Goal: Information Seeking & Learning: Learn about a topic

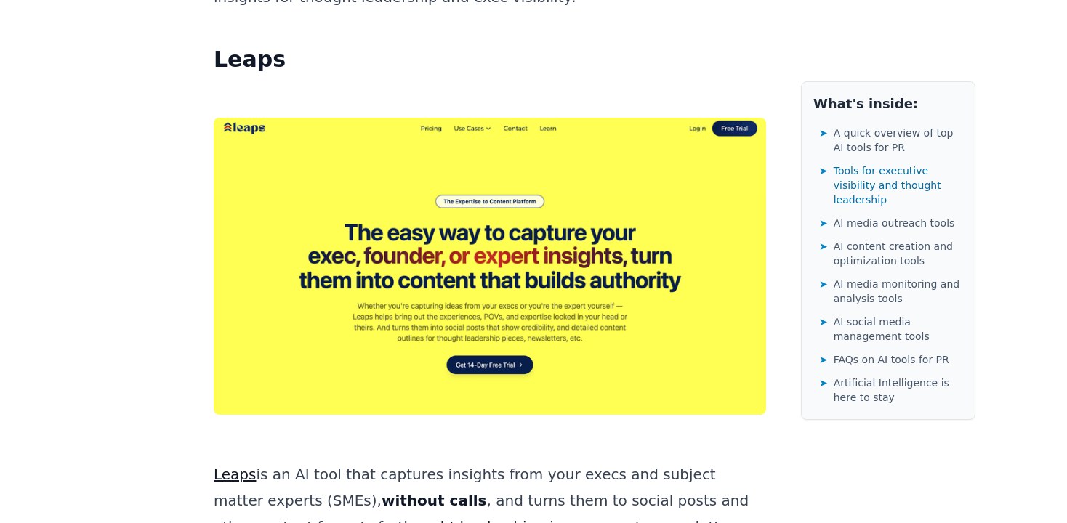
scroll to position [2212, 0]
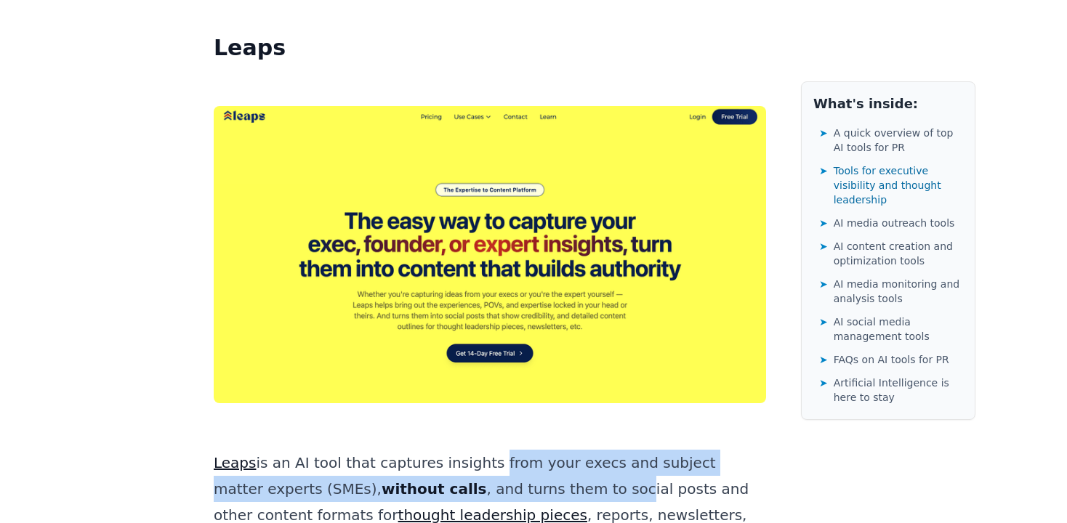
drag, startPoint x: 472, startPoint y: 283, endPoint x: 496, endPoint y: 300, distance: 29.7
click at [496, 450] on p "Leaps is an AI tool that captures insights from your execs and subject matter e…" at bounding box center [490, 502] width 552 height 105
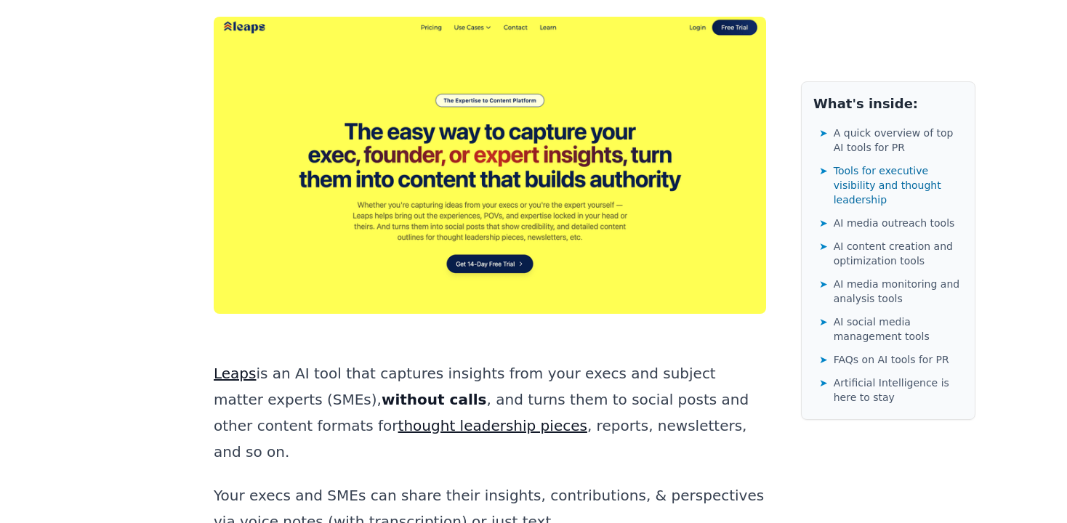
scroll to position [2304, 0]
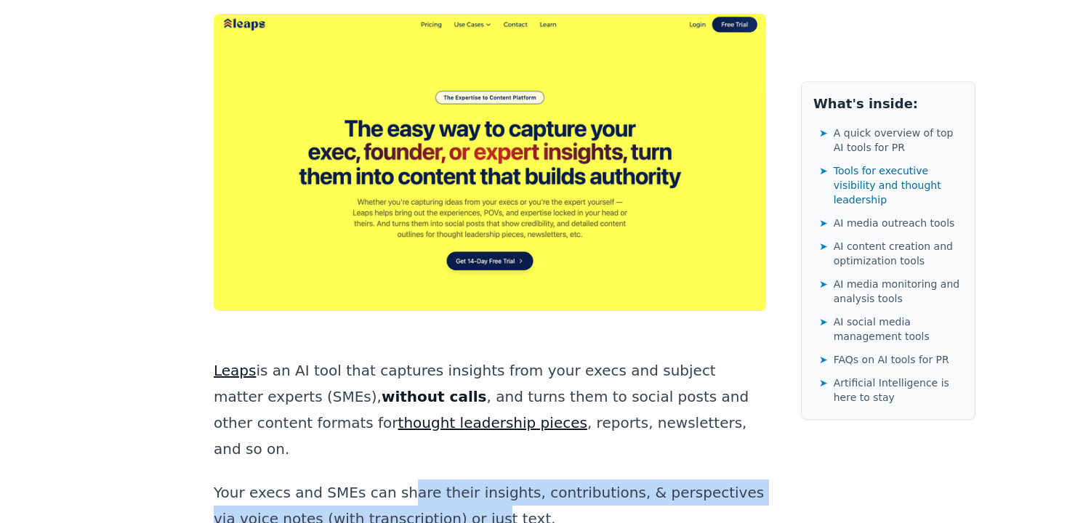
drag, startPoint x: 395, startPoint y: 288, endPoint x: 411, endPoint y: 310, distance: 28.1
click at [411, 480] on p "Your execs and SMEs can share their insights, contributions, & perspectives via…" at bounding box center [490, 506] width 552 height 52
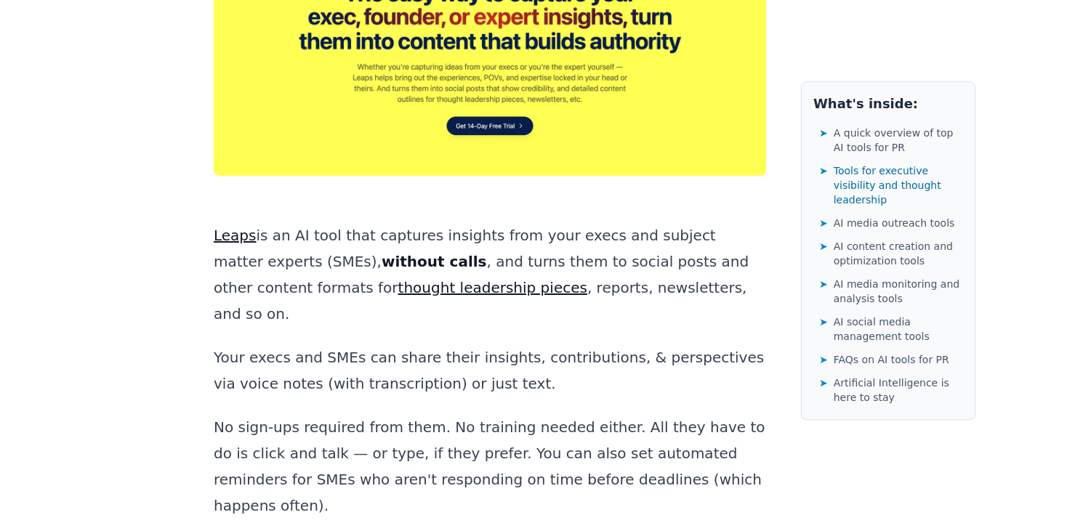
scroll to position [2493, 0]
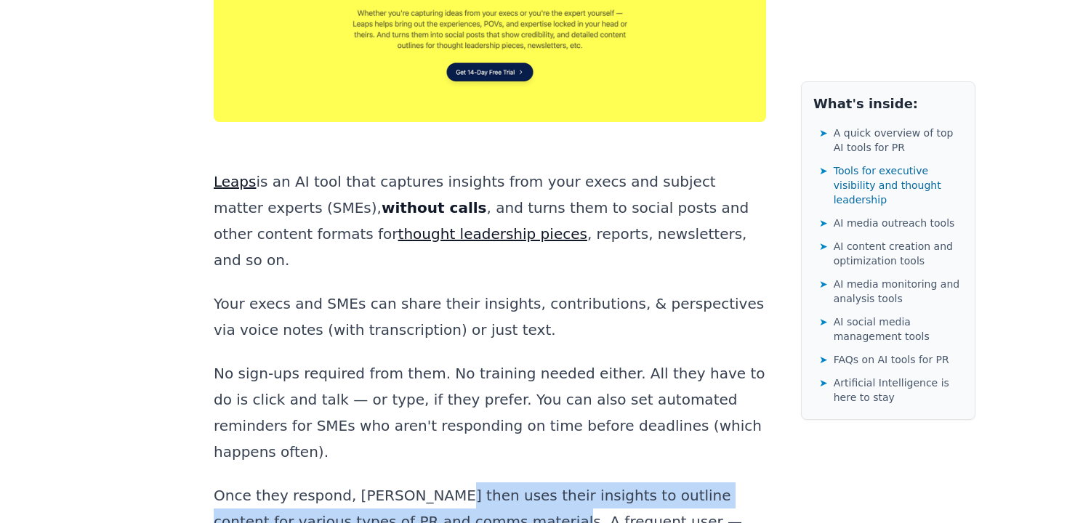
drag, startPoint x: 421, startPoint y: 261, endPoint x: 429, endPoint y: 294, distance: 34.4
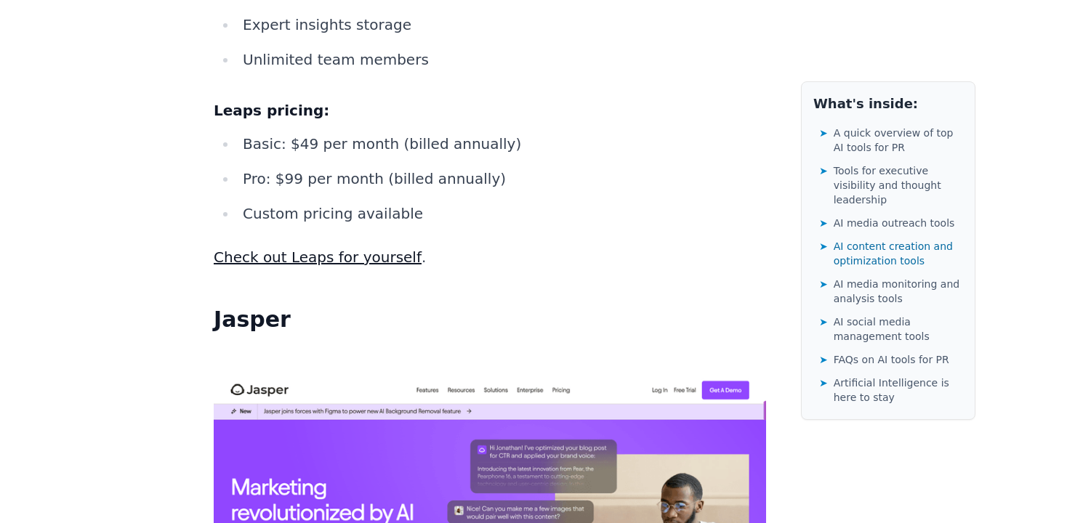
scroll to position [10587, 0]
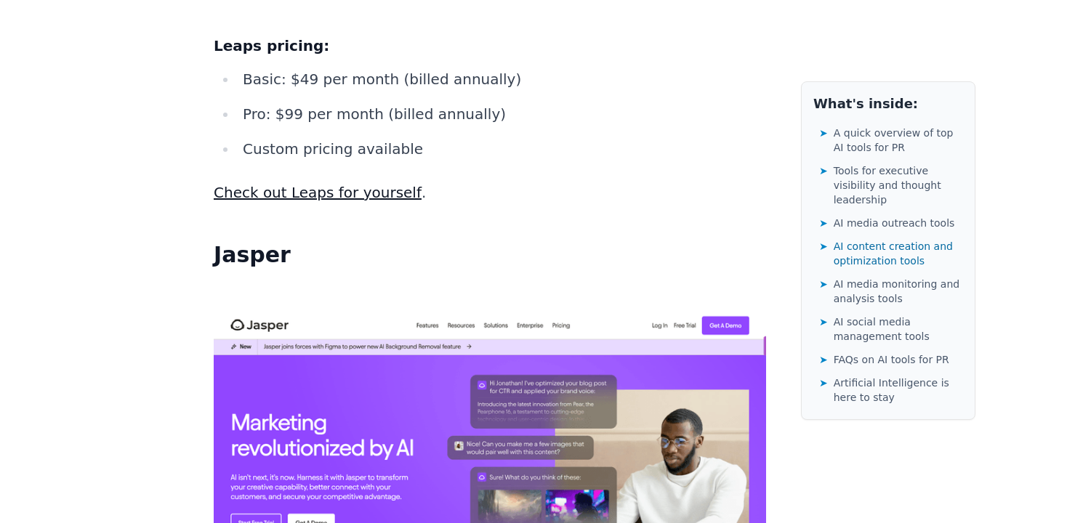
drag, startPoint x: 510, startPoint y: 238, endPoint x: 515, endPoint y: 284, distance: 46.7
drag, startPoint x: 461, startPoint y: 307, endPoint x: 472, endPoint y: 322, distance: 18.6
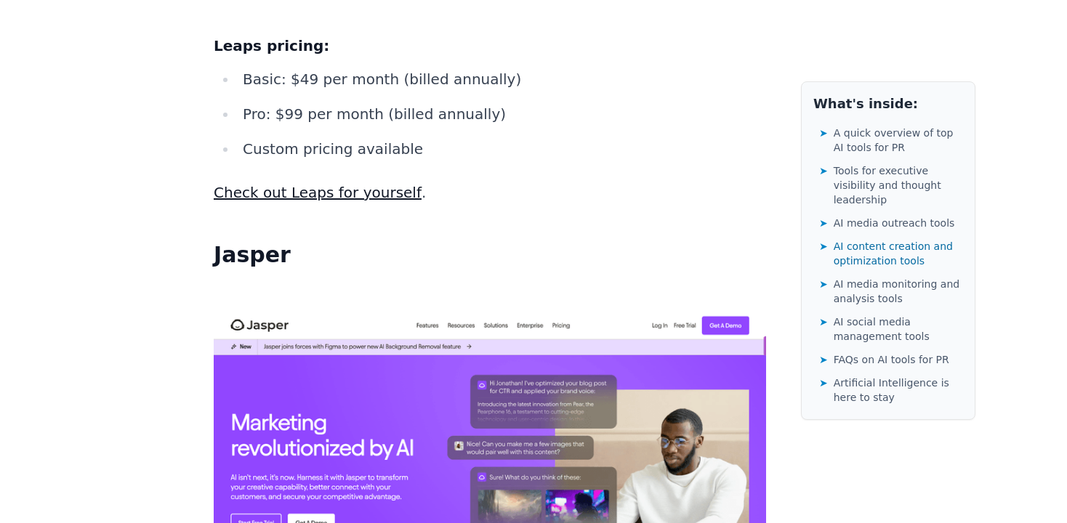
drag, startPoint x: 394, startPoint y: 315, endPoint x: 404, endPoint y: 350, distance: 35.6
drag, startPoint x: 404, startPoint y: 350, endPoint x: 426, endPoint y: 367, distance: 27.9
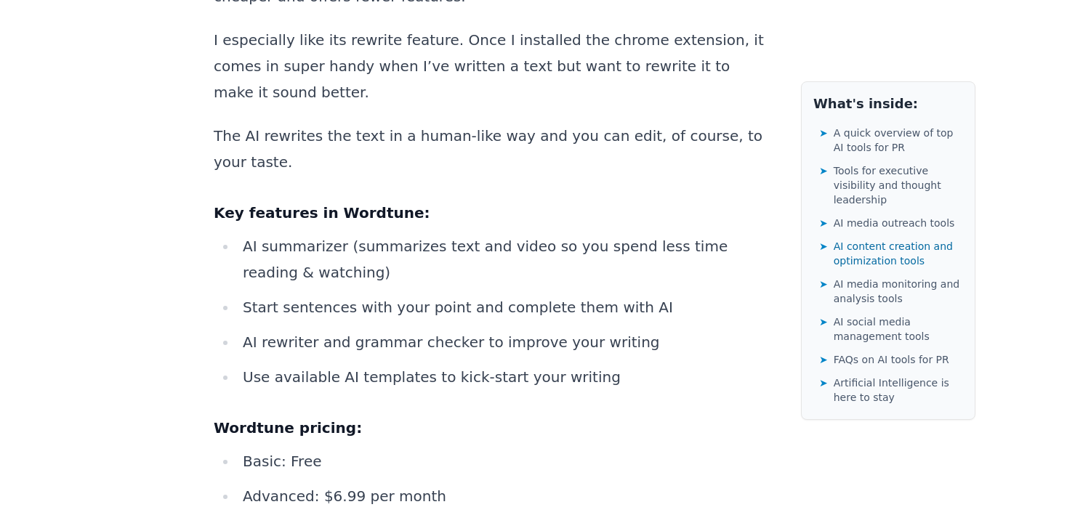
scroll to position [13602, 0]
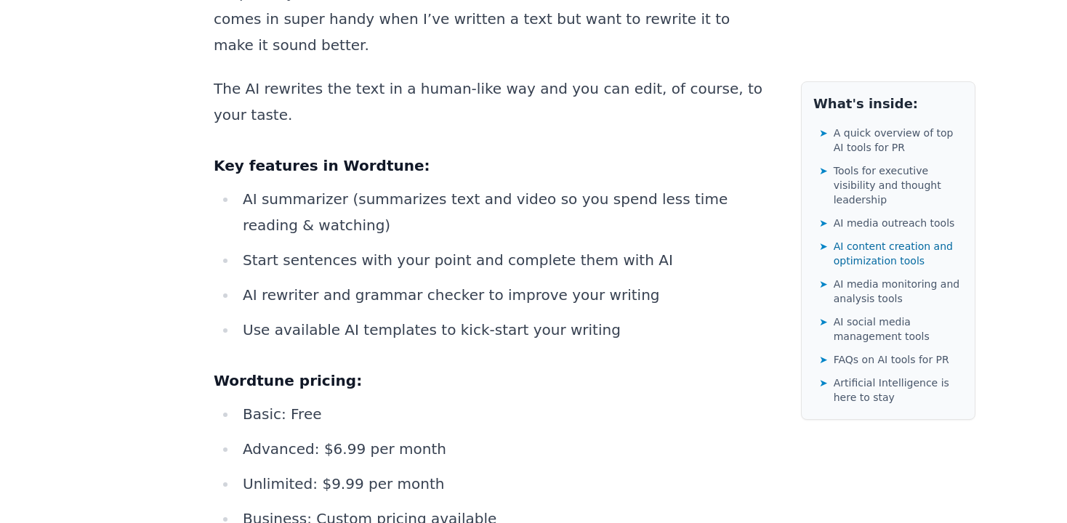
drag, startPoint x: 401, startPoint y: 361, endPoint x: 423, endPoint y: 393, distance: 38.7
drag, startPoint x: 423, startPoint y: 393, endPoint x: 390, endPoint y: 379, distance: 35.5
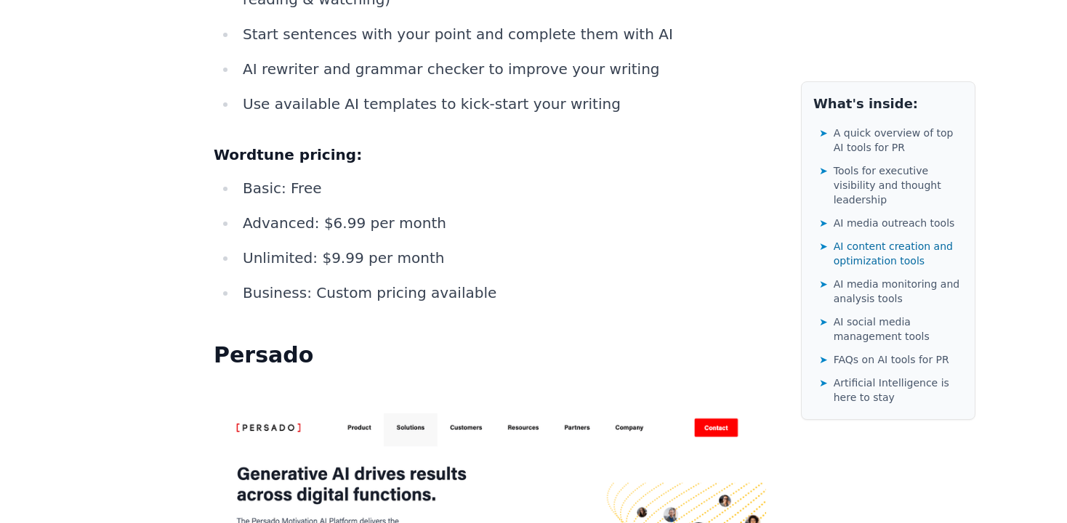
scroll to position [13830, 0]
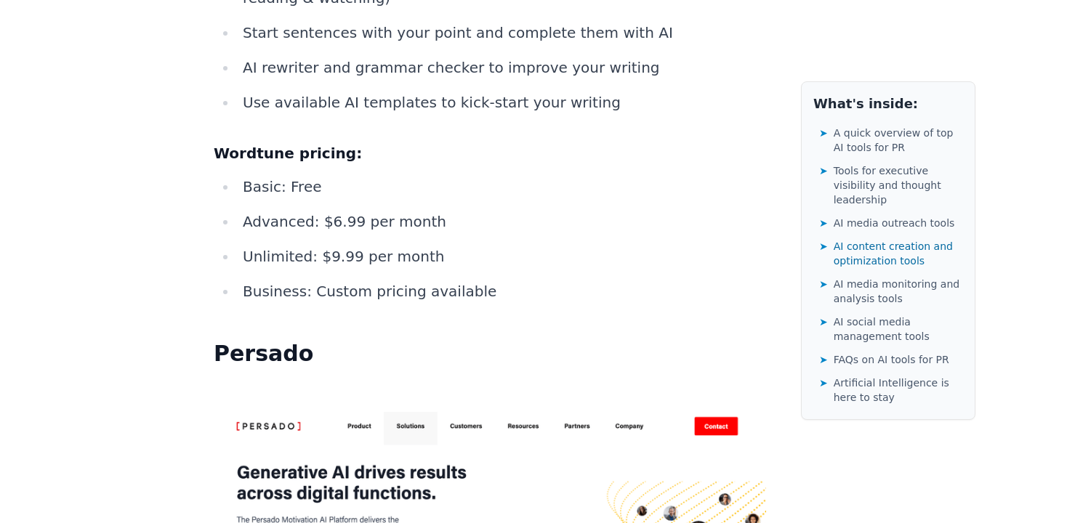
drag, startPoint x: 414, startPoint y: 362, endPoint x: 333, endPoint y: 364, distance: 81.4
drag, startPoint x: 423, startPoint y: 364, endPoint x: 600, endPoint y: 362, distance: 177.4
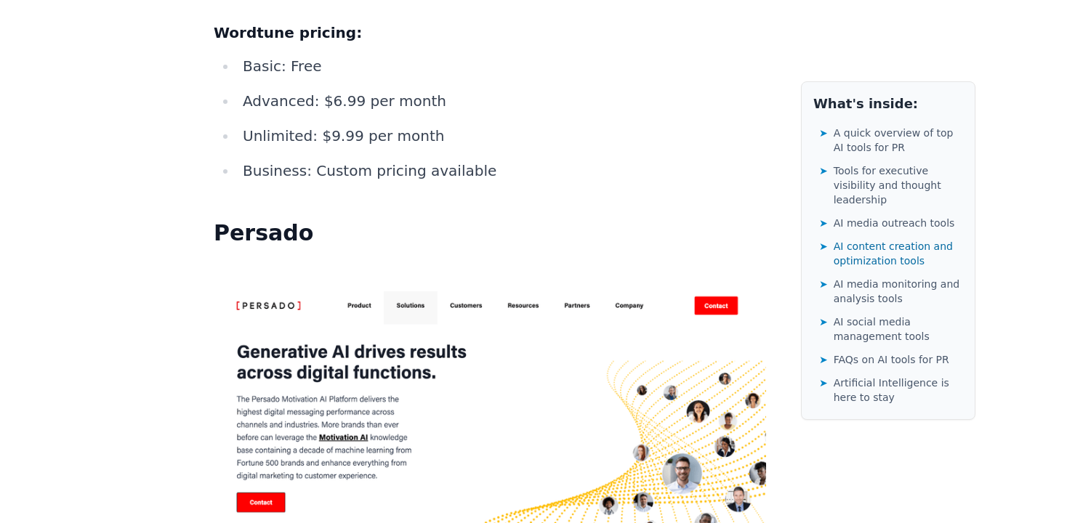
scroll to position [13962, 0]
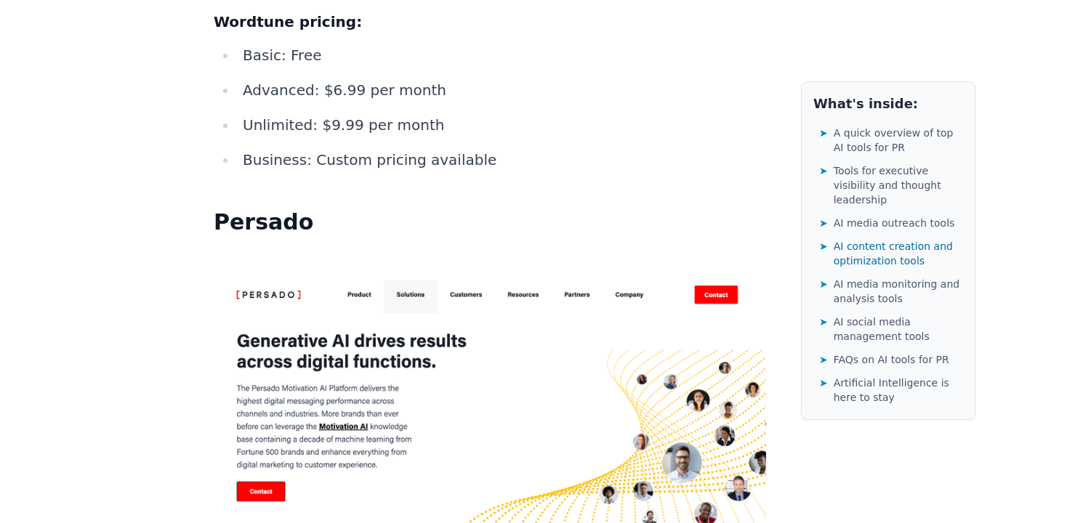
drag, startPoint x: 528, startPoint y: 337, endPoint x: 396, endPoint y: 330, distance: 131.7
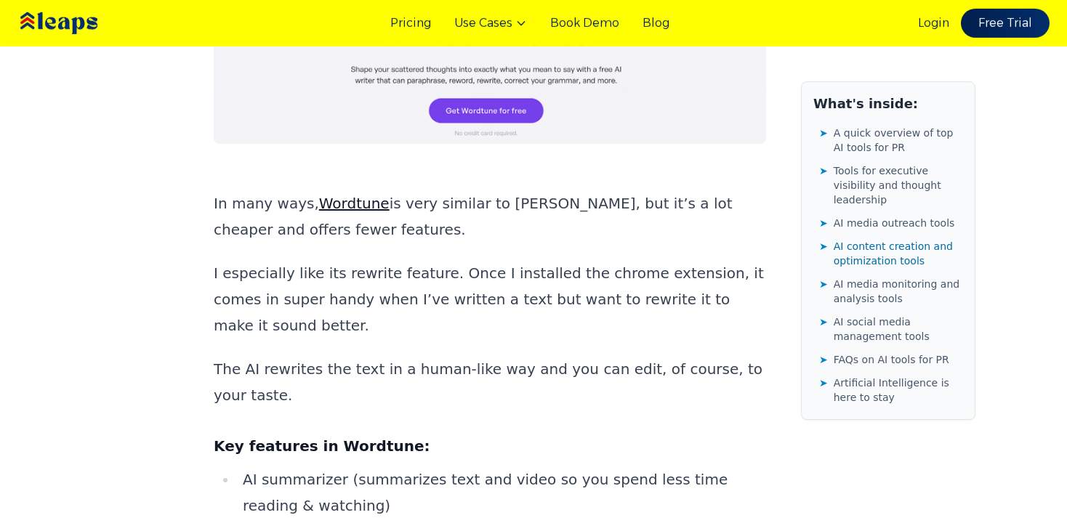
scroll to position [13319, 0]
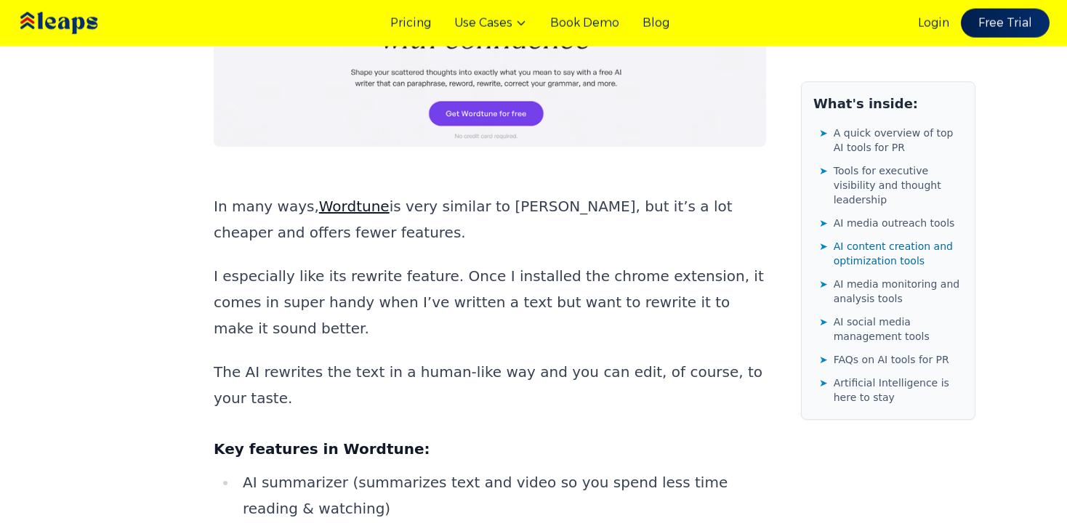
copy strong "Persado"
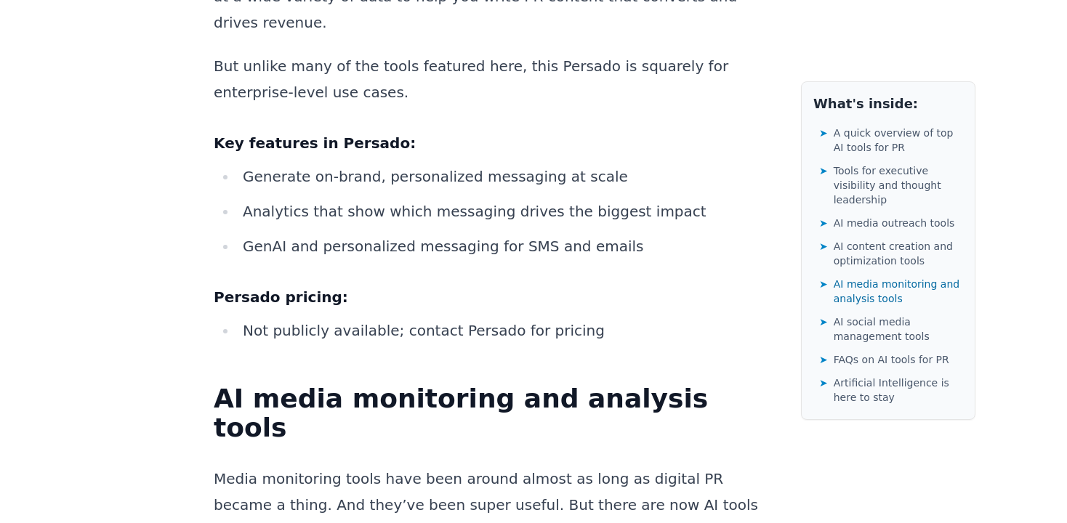
scroll to position [14691, 0]
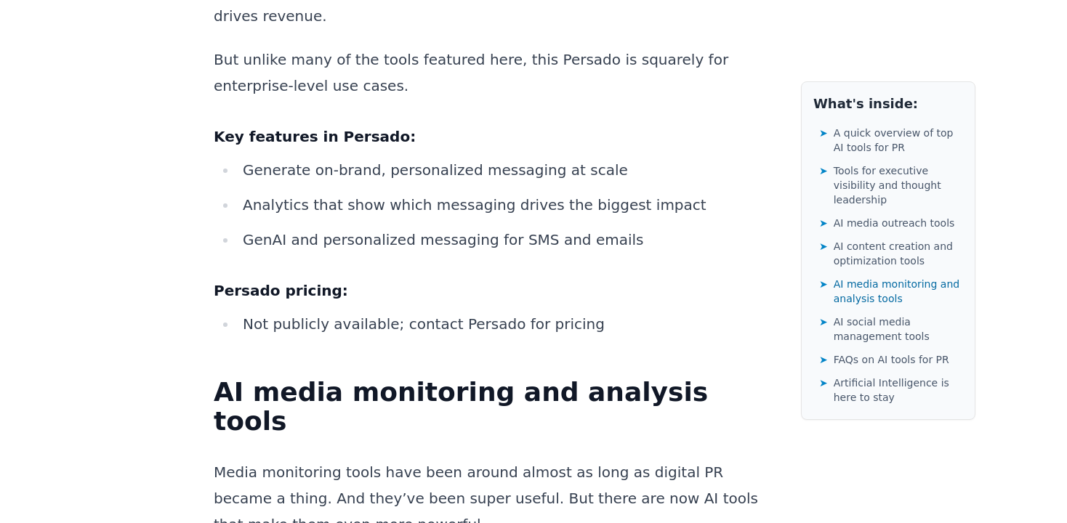
drag, startPoint x: 344, startPoint y: 313, endPoint x: 359, endPoint y: 334, distance: 25.4
drag, startPoint x: 359, startPoint y: 334, endPoint x: 389, endPoint y: 364, distance: 42.7
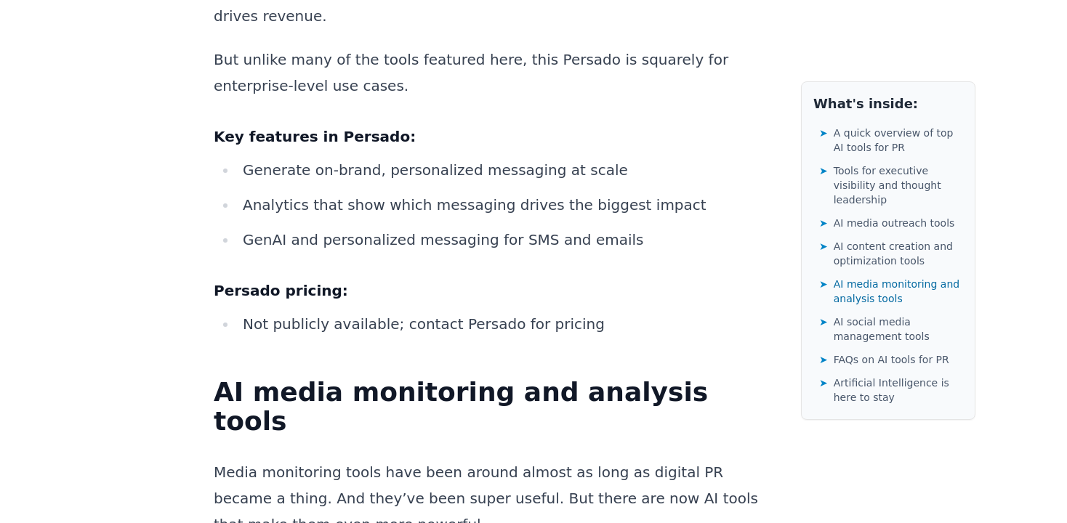
drag, startPoint x: 389, startPoint y: 364, endPoint x: 404, endPoint y: 387, distance: 27.2
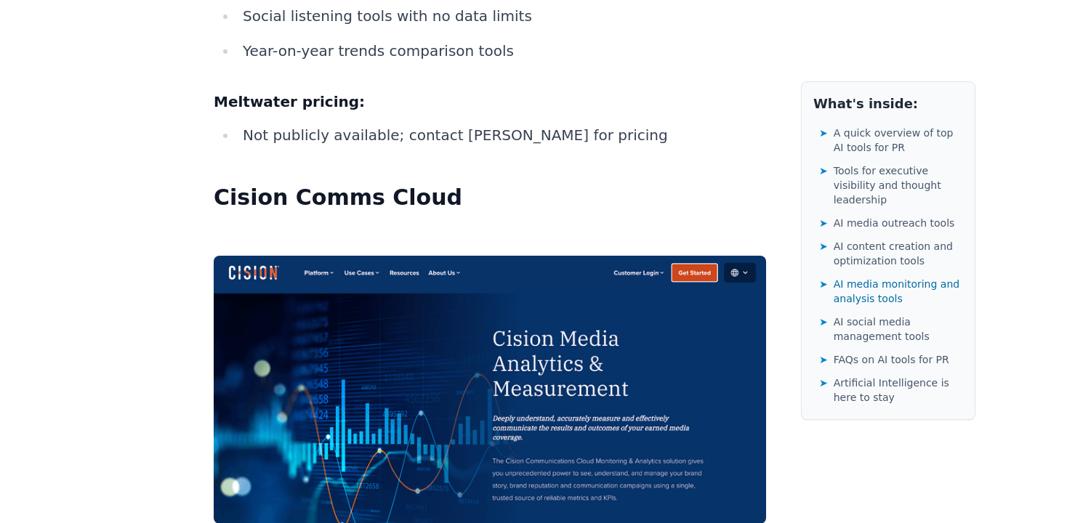
scroll to position [16059, 0]
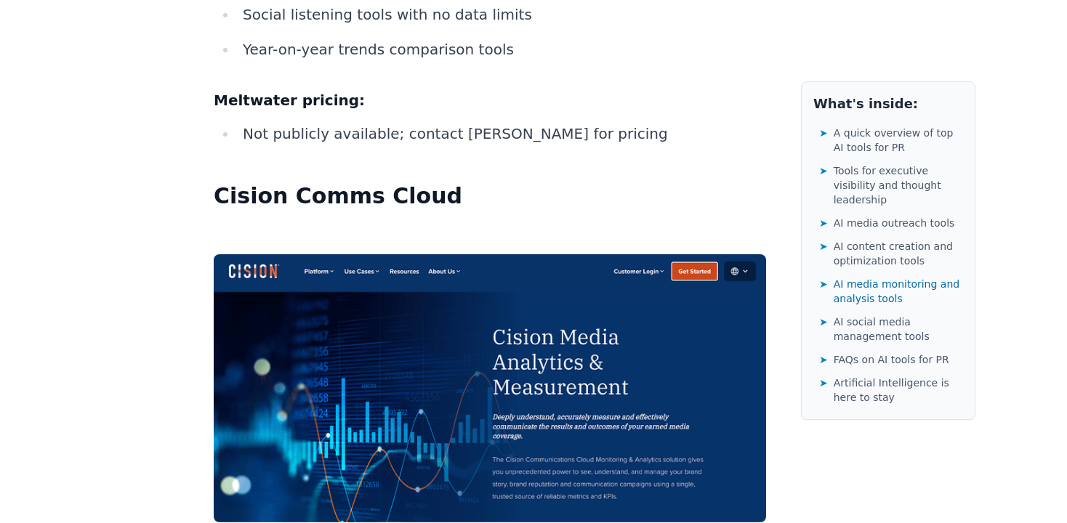
drag, startPoint x: 412, startPoint y: 298, endPoint x: 455, endPoint y: 313, distance: 45.3
drag, startPoint x: 380, startPoint y: 340, endPoint x: 464, endPoint y: 336, distance: 83.7
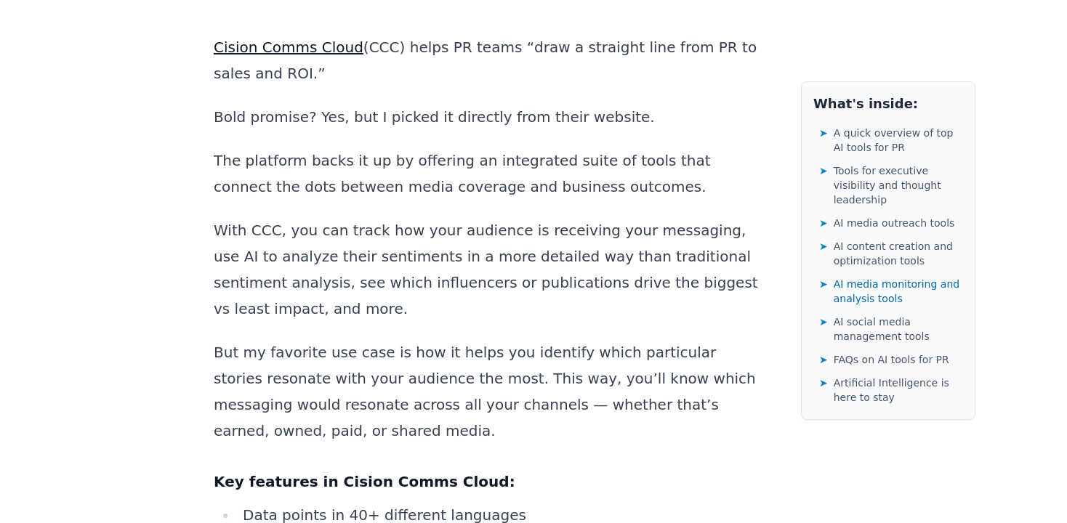
scroll to position [16741, 0]
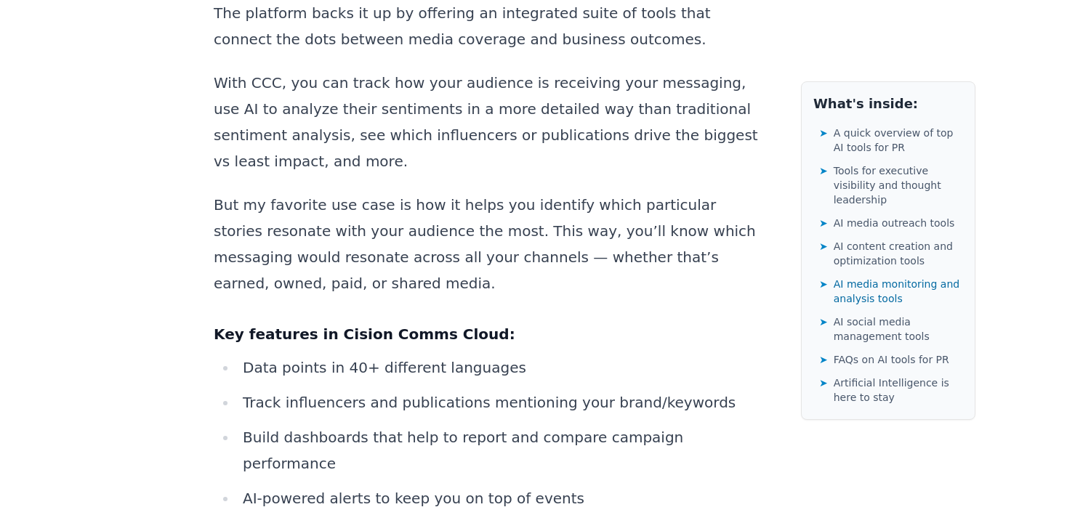
drag, startPoint x: 392, startPoint y: 300, endPoint x: 430, endPoint y: 332, distance: 49.5
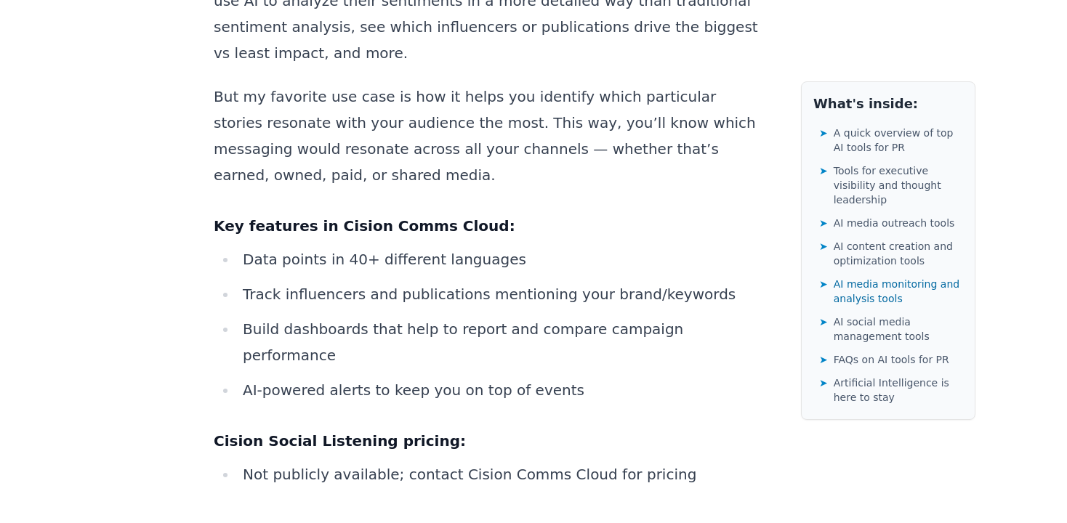
scroll to position [16850, 0]
drag, startPoint x: 398, startPoint y: 291, endPoint x: 438, endPoint y: 335, distance: 59.2
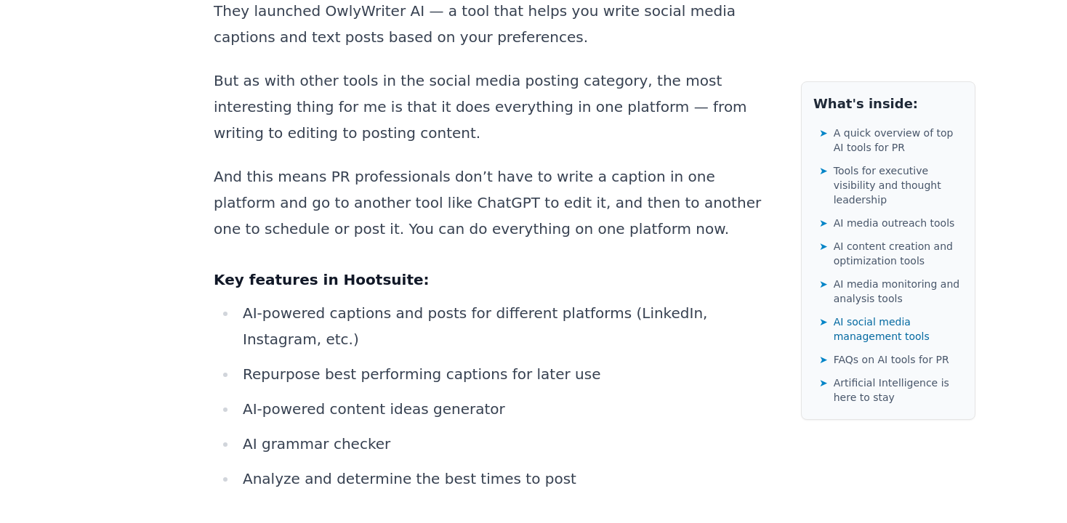
scroll to position [21507, 0]
drag, startPoint x: 351, startPoint y: 332, endPoint x: 402, endPoint y: 350, distance: 53.8
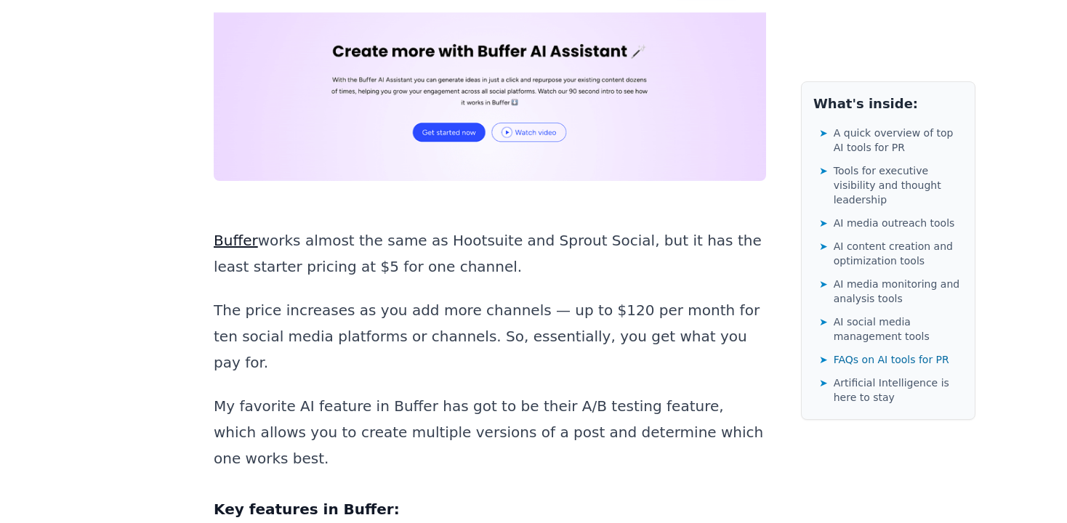
scroll to position [22290, 0]
copy p "Leaps"
drag, startPoint x: 464, startPoint y: 132, endPoint x: 496, endPoint y: 162, distance: 44.2
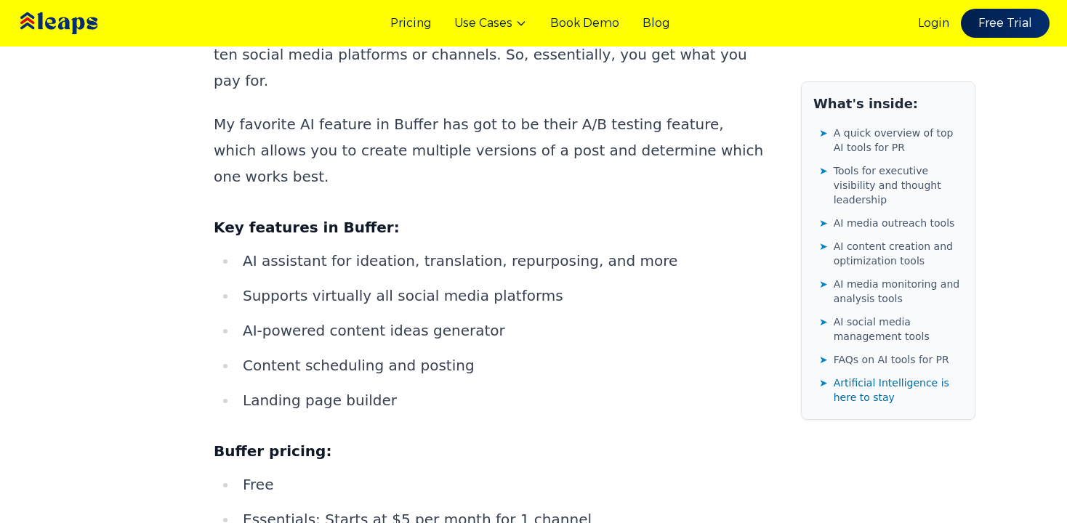
scroll to position [22570, 0]
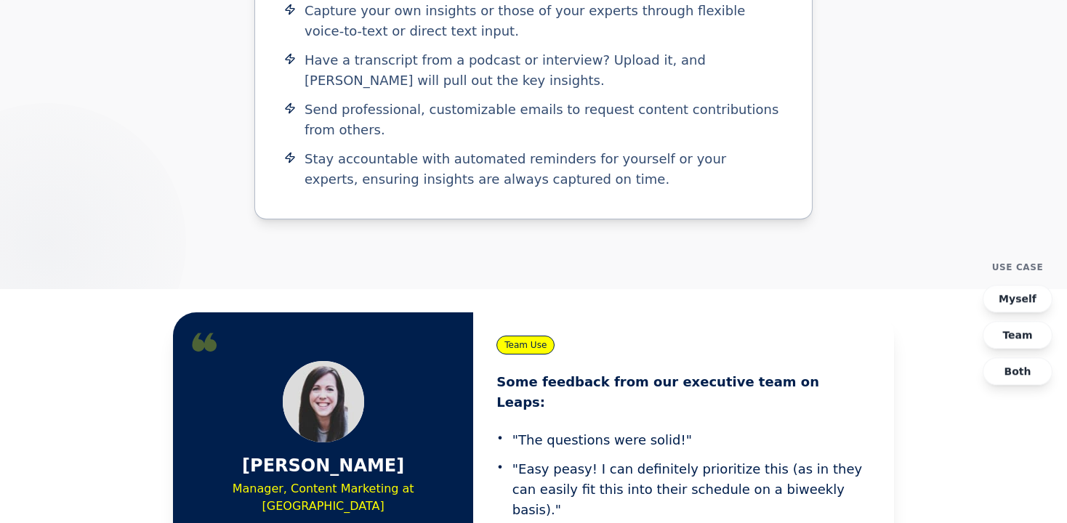
scroll to position [2417, 0]
